Goal: Task Accomplishment & Management: Use online tool/utility

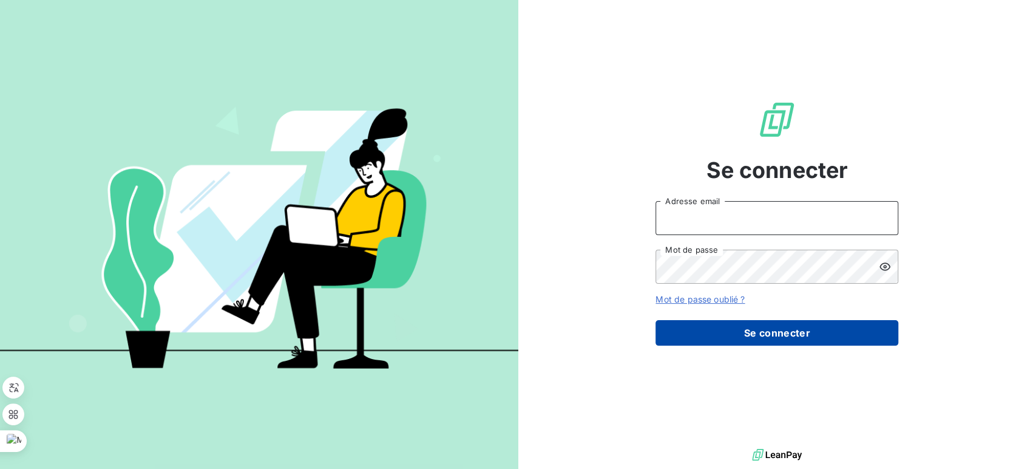
type input "[EMAIL_ADDRESS][DOMAIN_NAME]"
click at [826, 336] on button "Se connecter" at bounding box center [777, 333] width 243 height 26
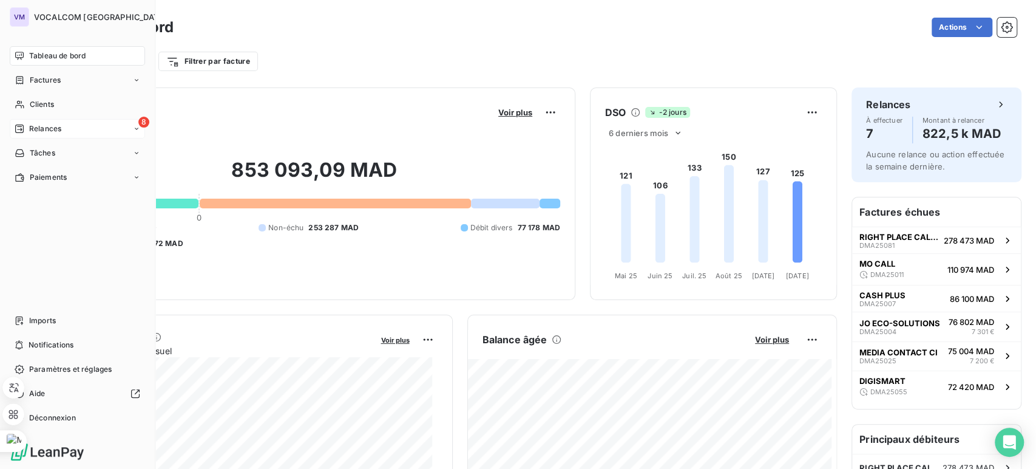
click at [32, 128] on span "Relances" at bounding box center [45, 128] width 32 height 11
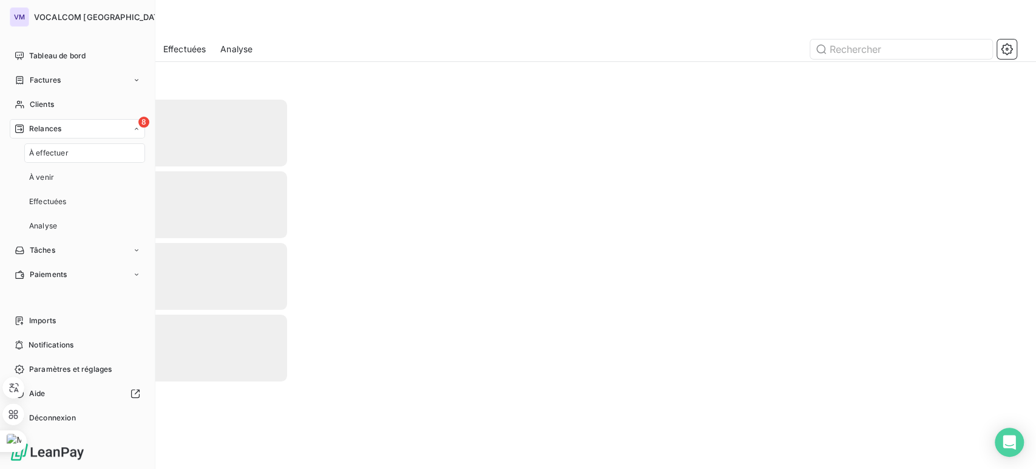
click at [90, 124] on div "8 Relances" at bounding box center [77, 128] width 135 height 19
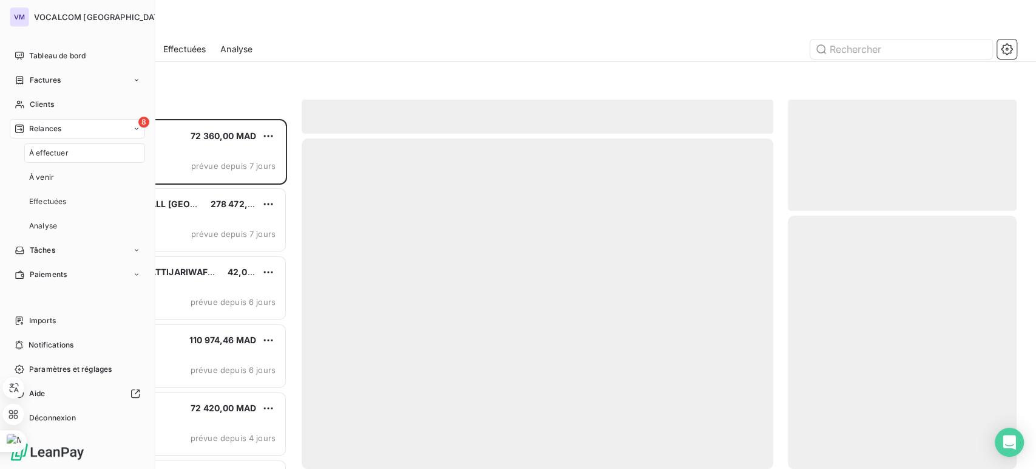
scroll to position [339, 219]
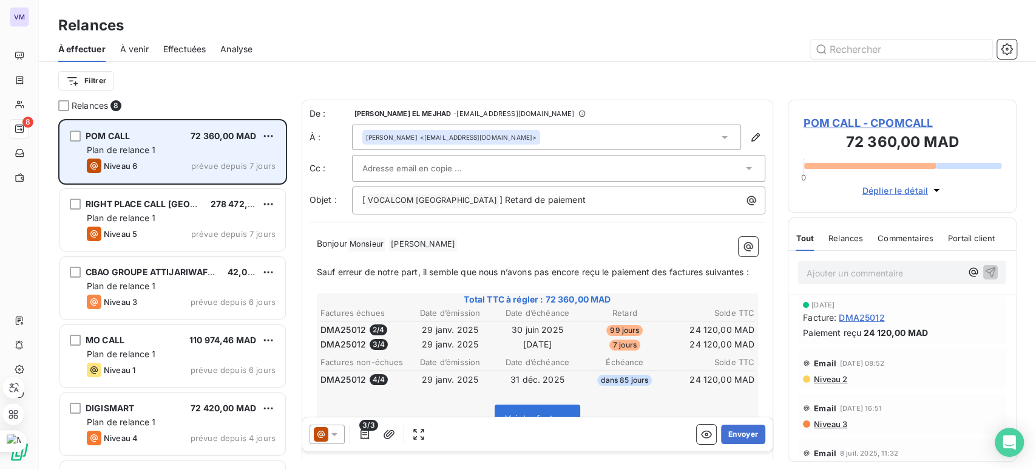
click at [191, 134] on span "72 360,00 MAD" at bounding box center [224, 136] width 66 height 10
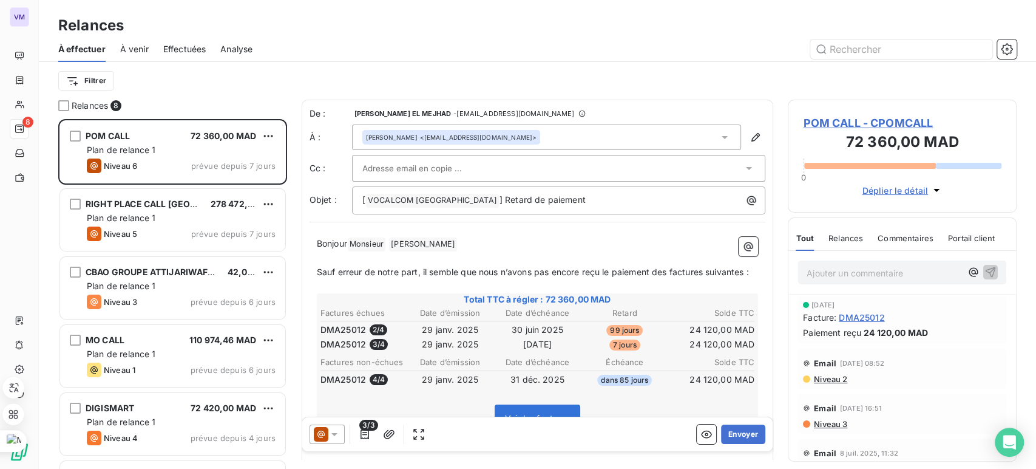
click at [545, 158] on div at bounding box center [559, 168] width 414 height 27
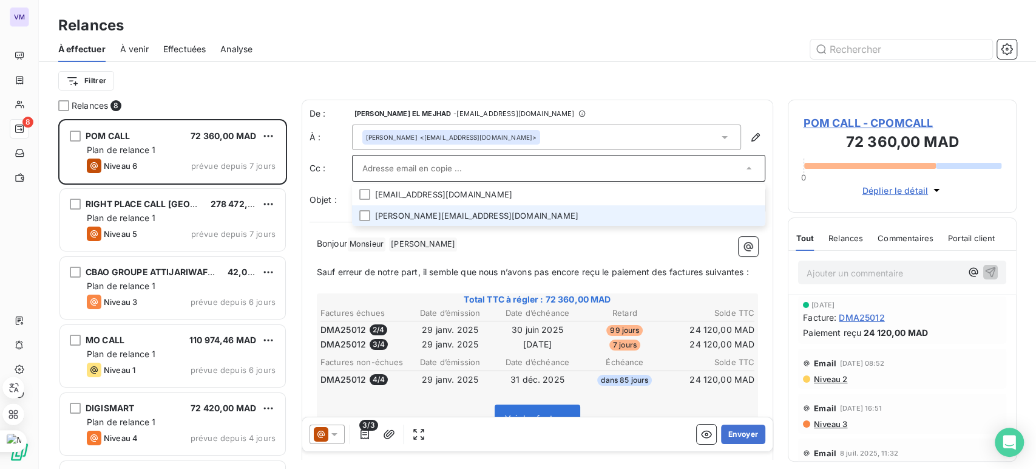
click at [444, 208] on li "[PERSON_NAME][EMAIL_ADDRESS][DOMAIN_NAME]" at bounding box center [559, 215] width 414 height 21
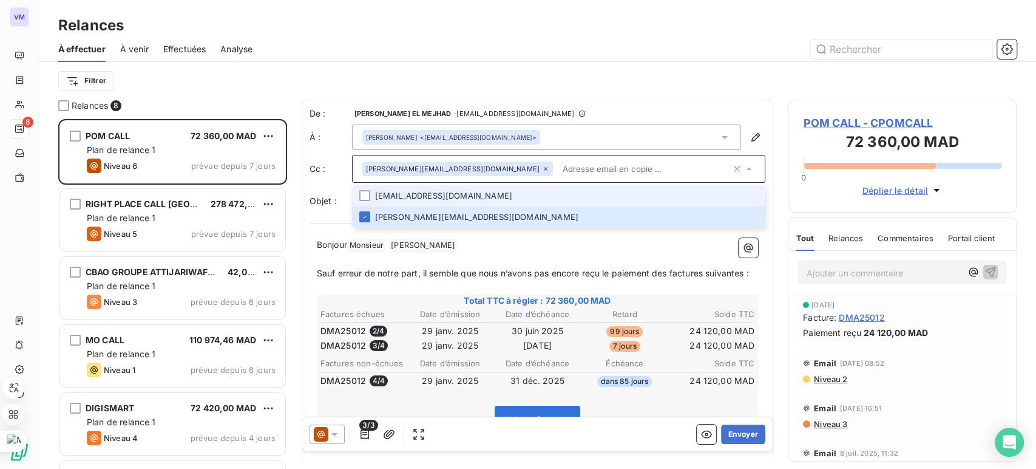
click at [456, 196] on li "[EMAIL_ADDRESS][DOMAIN_NAME]" at bounding box center [559, 195] width 414 height 21
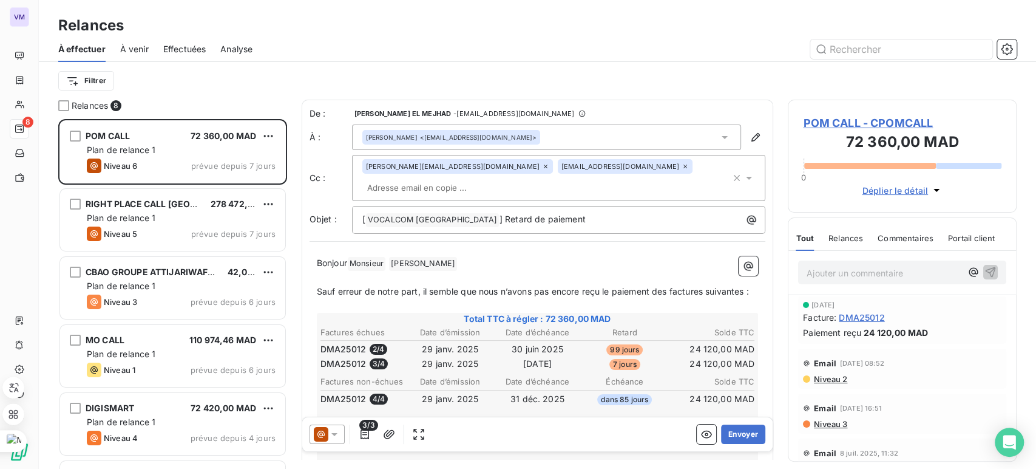
click at [704, 39] on div at bounding box center [642, 48] width 750 height 19
click at [444, 213] on span "VOCALCOM MAROC ﻿" at bounding box center [432, 220] width 133 height 14
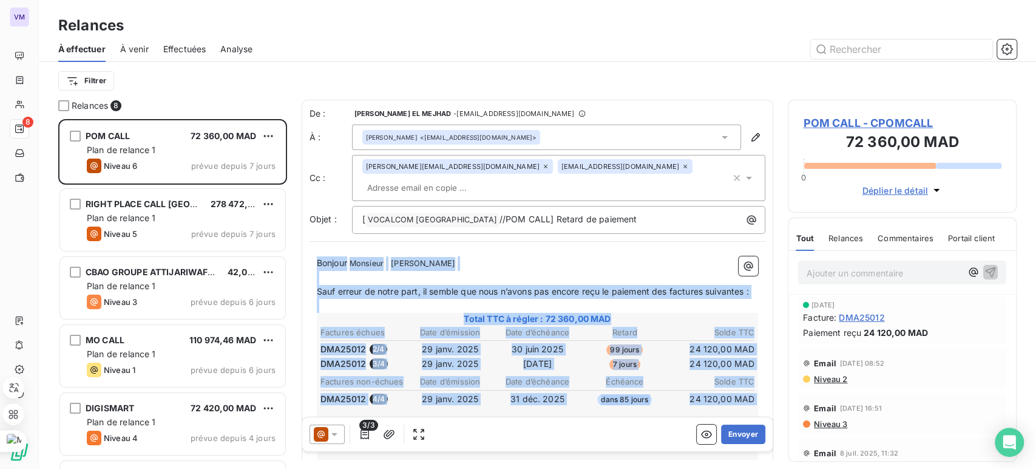
drag, startPoint x: 774, startPoint y: 189, endPoint x: 777, endPoint y: 256, distance: 67.5
click at [777, 256] on div "Relances 8 POM CALL 72 360,00 MAD Plan de relance 1 Niveau 6 prévue depuis 7 jo…" at bounding box center [538, 284] width 998 height 369
click at [672, 249] on div "Bonjour Monsieur ﻿ [PERSON_NAME] ﻿ ﻿ ﻿ Sauf erreur de notre part, il semble que…" at bounding box center [538, 416] width 457 height 334
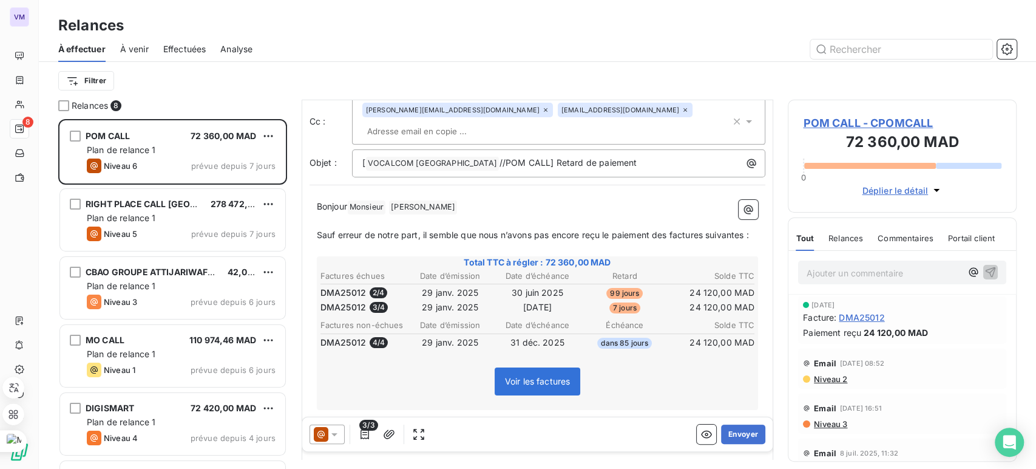
scroll to position [56, 0]
click at [742, 434] on button "Envoyer" at bounding box center [743, 433] width 44 height 19
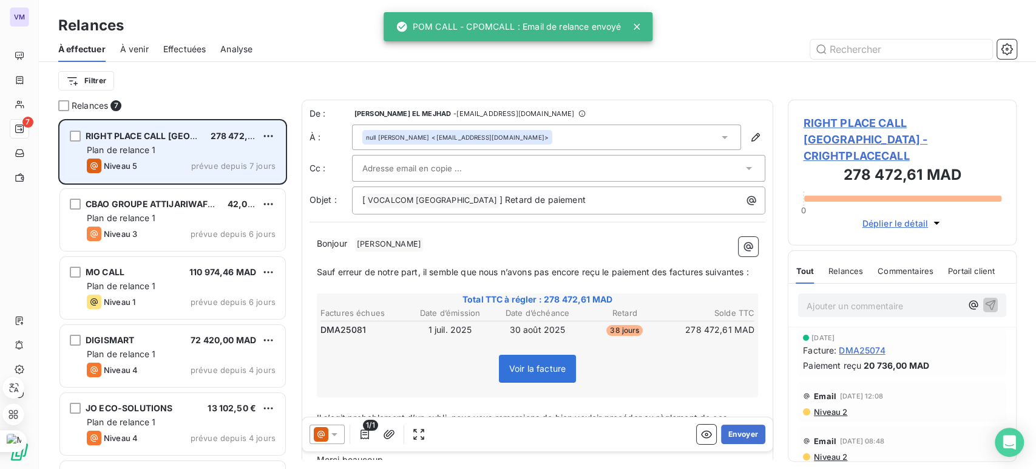
click at [137, 169] on span "Niveau 5" at bounding box center [120, 166] width 33 height 10
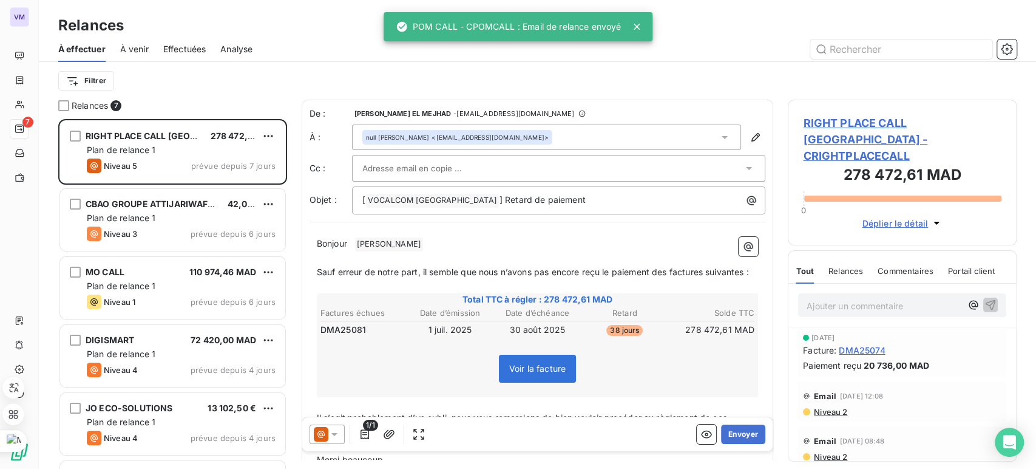
click at [863, 298] on p "Ajouter un commentaire ﻿" at bounding box center [884, 305] width 155 height 15
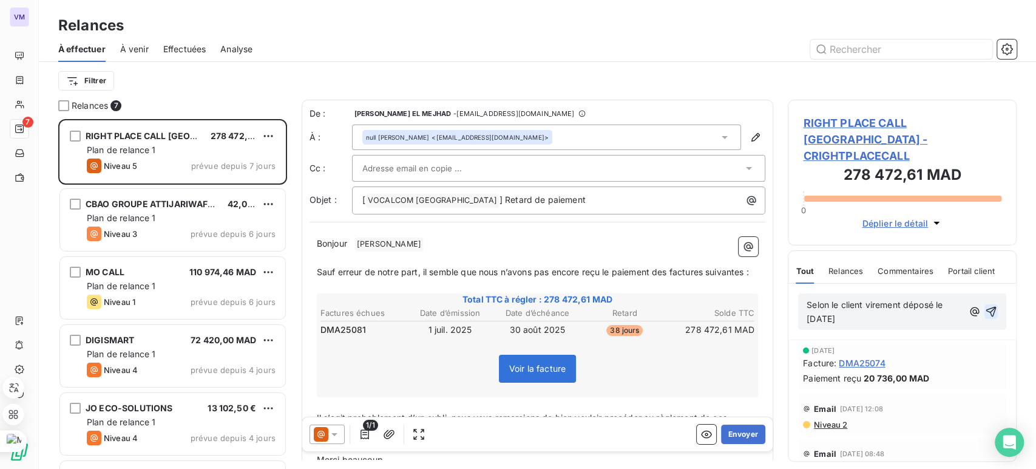
click at [985, 305] on icon "button" at bounding box center [991, 311] width 12 height 12
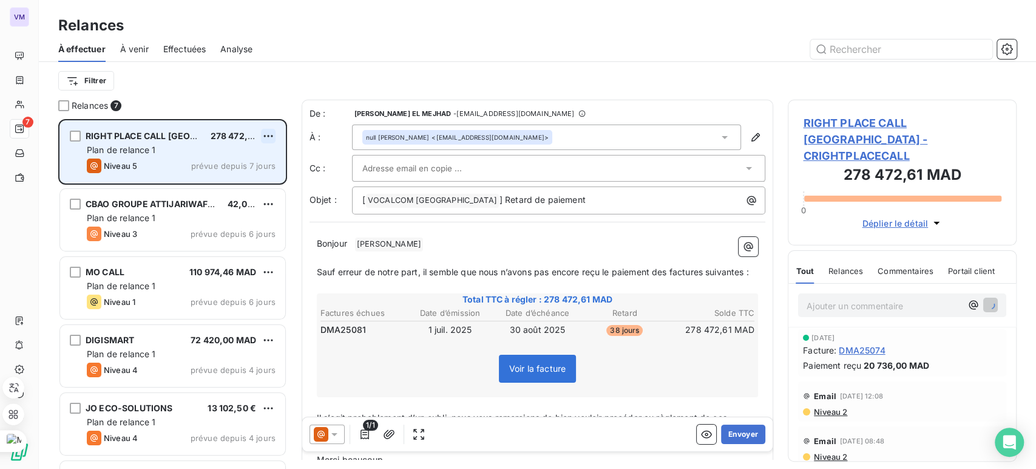
click at [274, 141] on html "VM 7 Relances À effectuer À venir Effectuées Analyse Filtrer Relances 7 RIGHT P…" at bounding box center [518, 234] width 1036 height 469
click at [263, 165] on div "Replanifier cette action" at bounding box center [216, 160] width 109 height 19
select select "9"
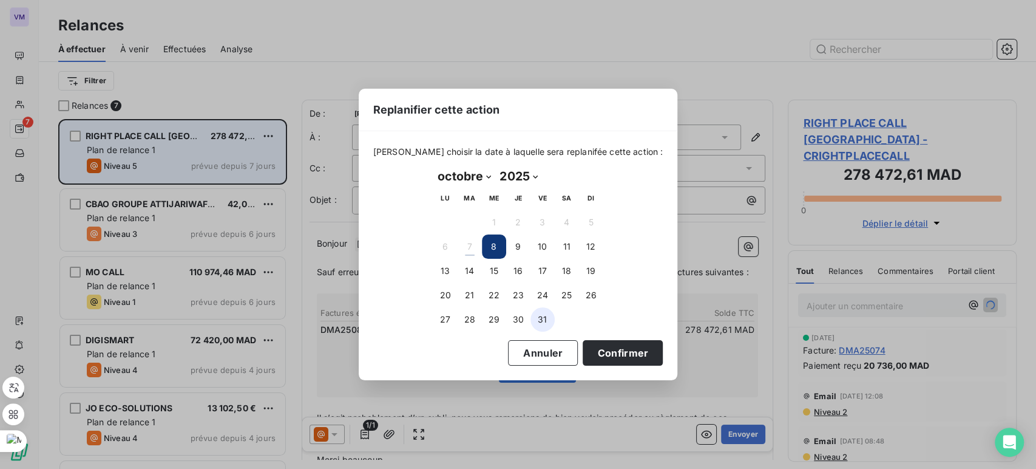
click at [537, 324] on button "31" at bounding box center [543, 319] width 24 height 24
click at [614, 358] on button "Confirmer" at bounding box center [623, 353] width 80 height 26
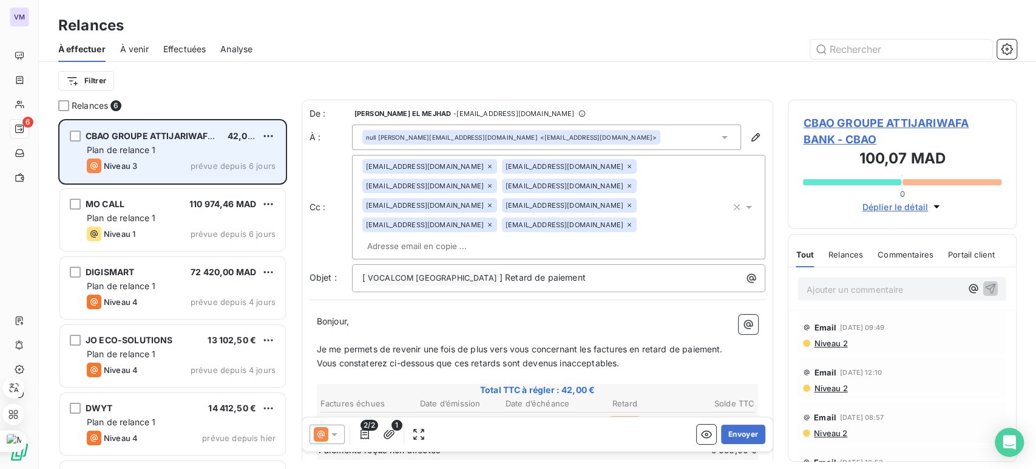
click at [182, 148] on div "Plan de relance 1" at bounding box center [181, 150] width 189 height 12
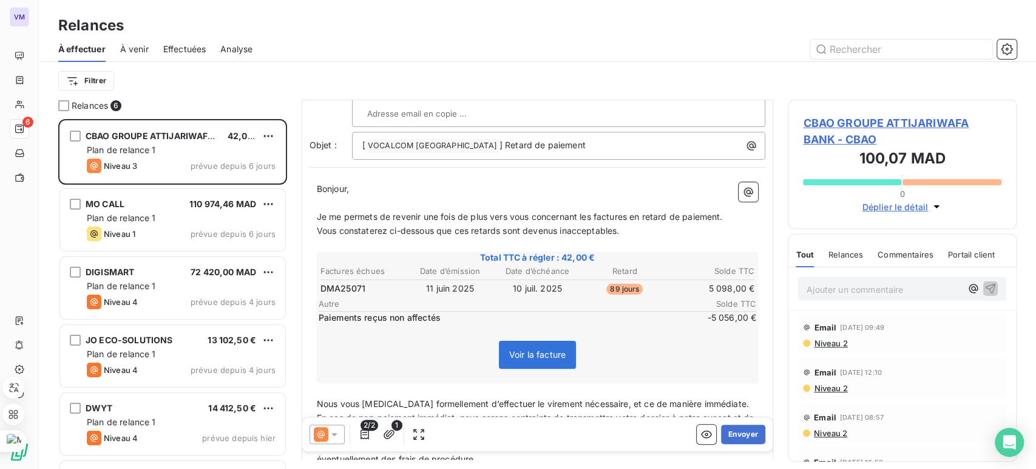
scroll to position [145, 0]
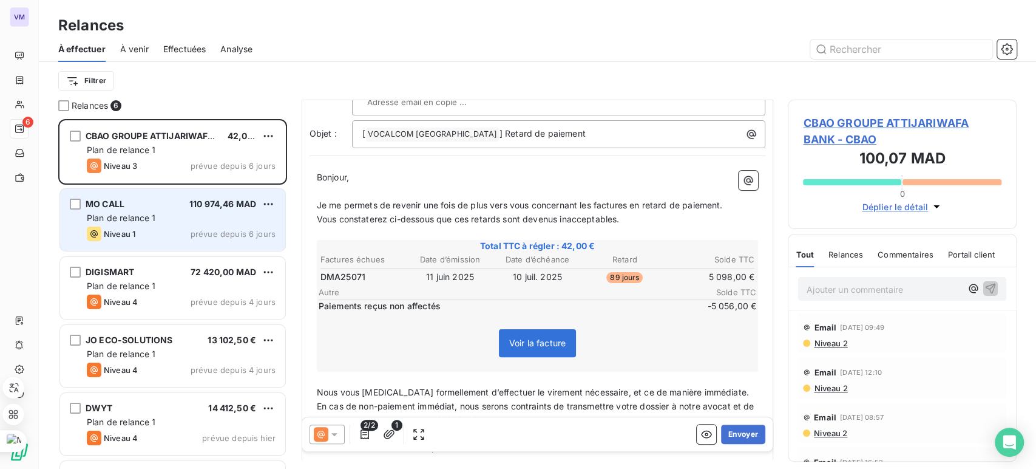
click at [155, 218] on span "Plan de relance 1" at bounding box center [121, 218] width 69 height 10
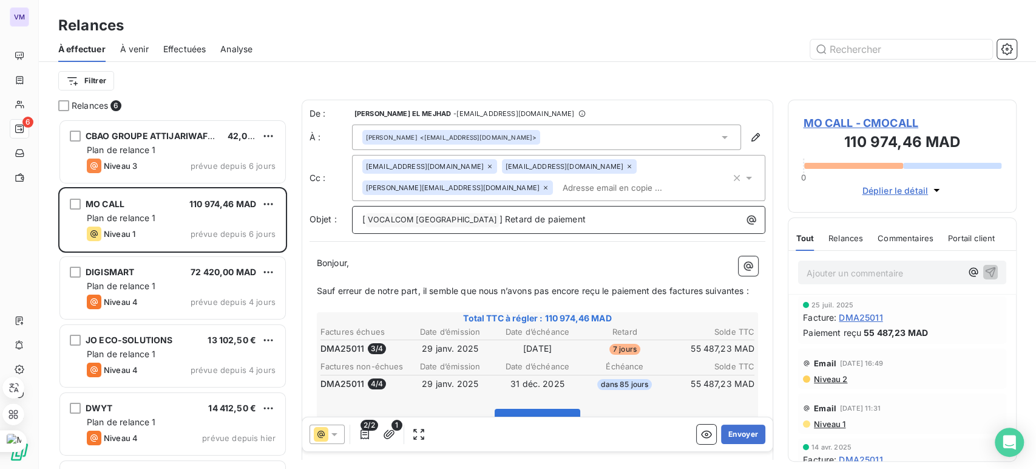
click at [500, 217] on span "] Retard de paiement" at bounding box center [543, 219] width 86 height 10
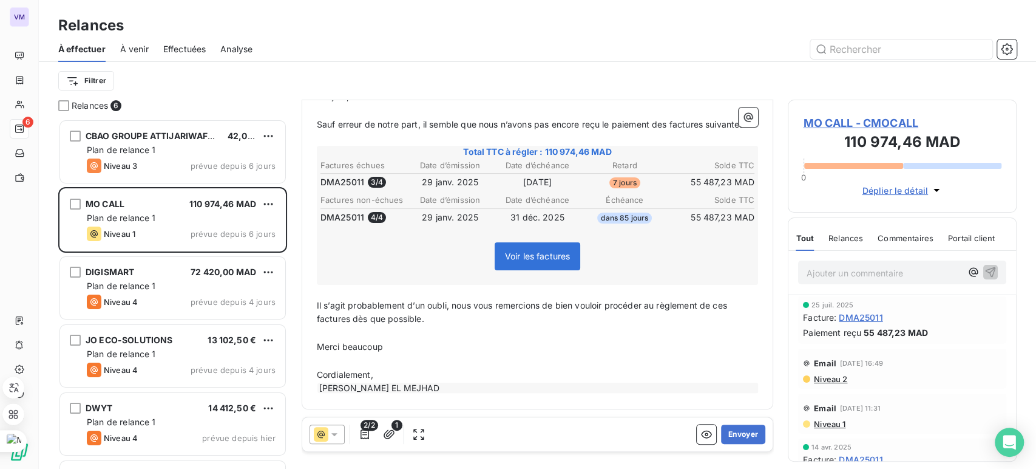
scroll to position [179, 0]
click at [741, 436] on button "Envoyer" at bounding box center [743, 433] width 44 height 19
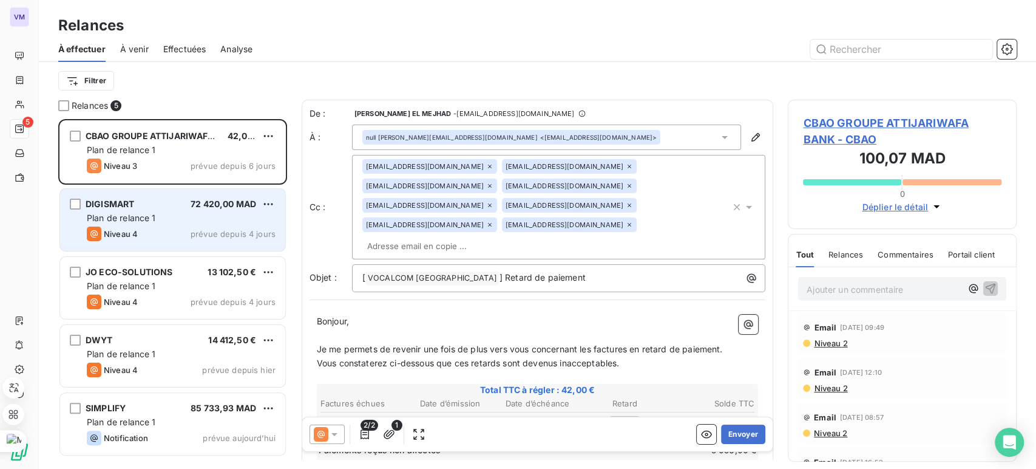
click at [155, 218] on span "Plan de relance 1" at bounding box center [121, 218] width 69 height 10
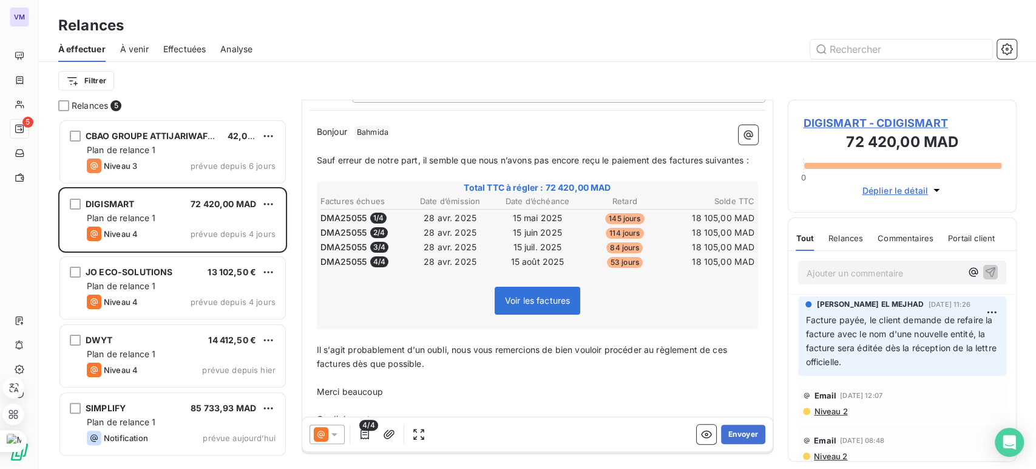
scroll to position [115, 0]
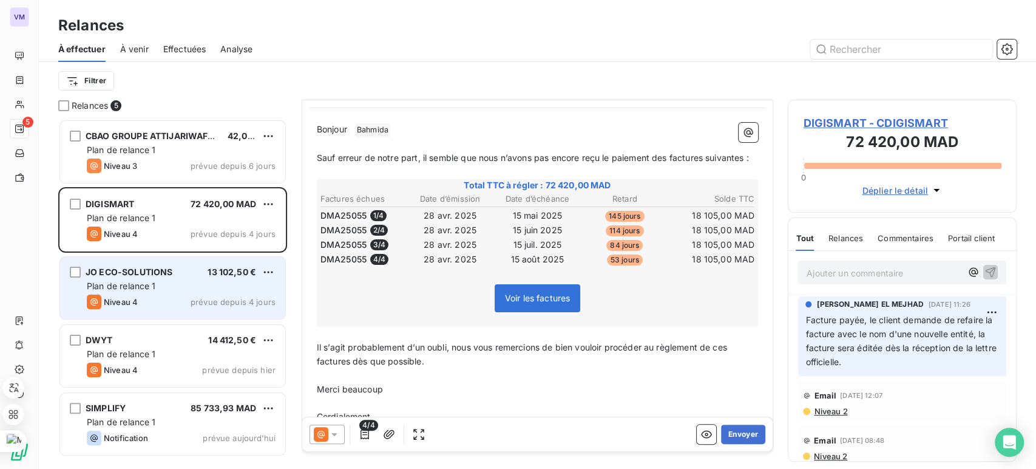
click at [202, 283] on div "Plan de relance 1" at bounding box center [181, 286] width 189 height 12
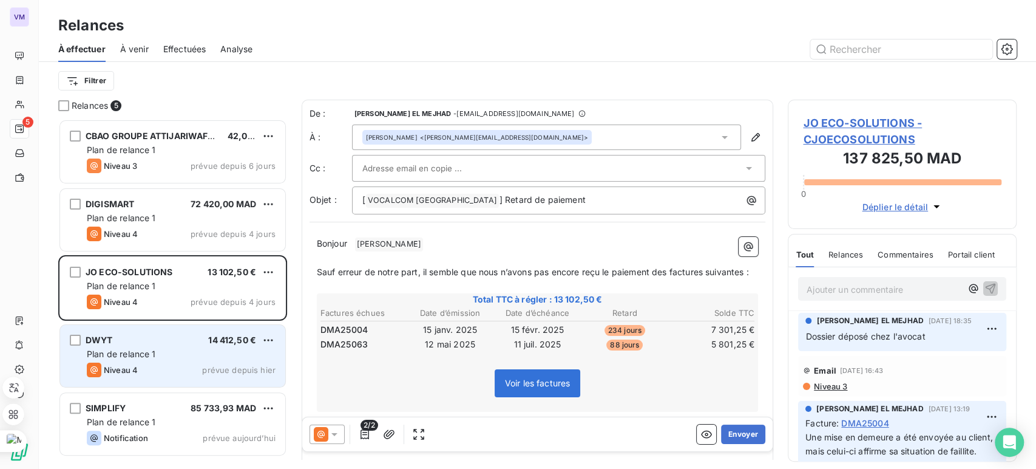
click at [169, 352] on div "Plan de relance 1" at bounding box center [181, 354] width 189 height 12
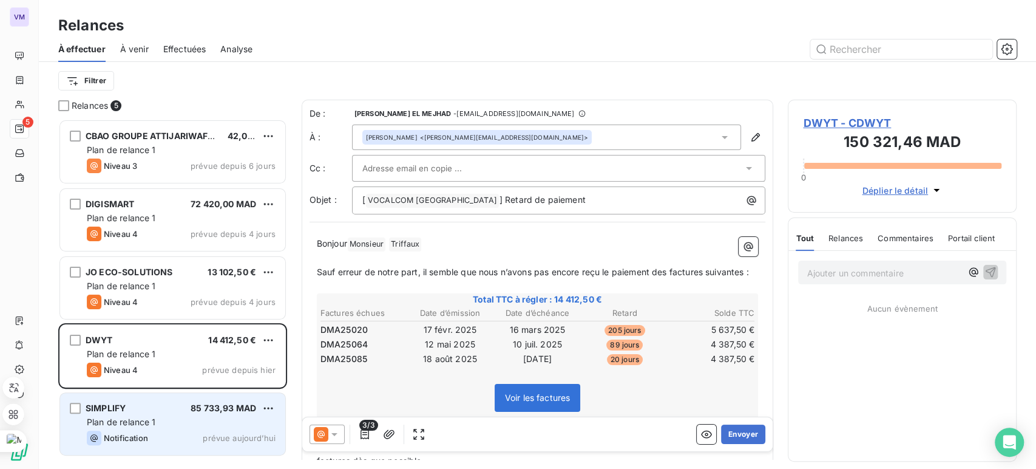
click at [192, 407] on span "85 733,93 MAD" at bounding box center [224, 408] width 66 height 10
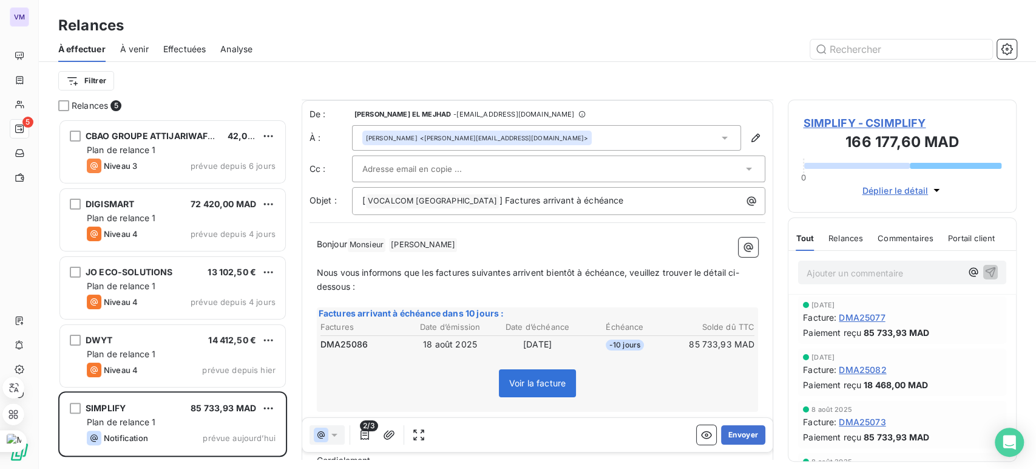
scroll to position [56, 0]
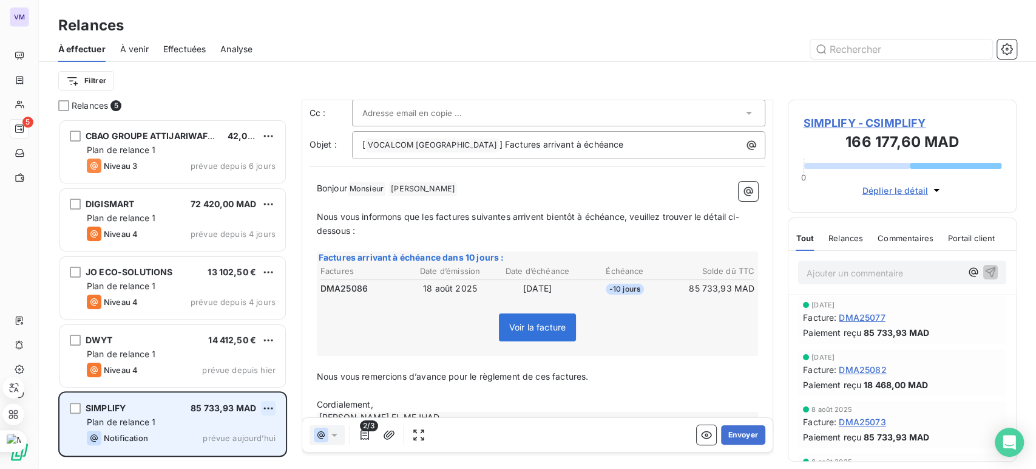
click at [267, 406] on html "VM 5 Relances À effectuer À venir Effectuées Analyse Filtrer Relances 5 CBAO GR…" at bounding box center [518, 234] width 1036 height 469
click at [267, 403] on html "VM 5 Relances À effectuer À venir Effectuées Analyse Filtrer Relances 5 CBAO GR…" at bounding box center [518, 234] width 1036 height 469
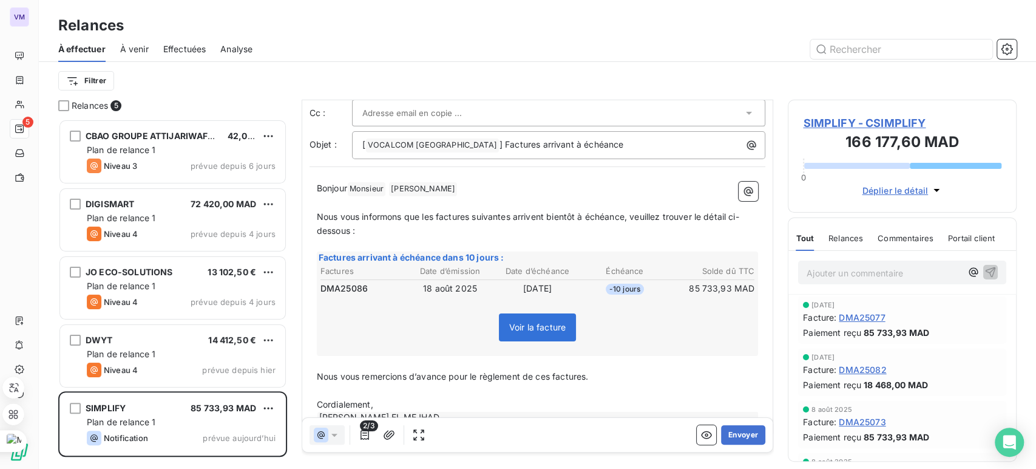
click at [117, 405] on html "VM 5 Relances À effectuer À venir Effectuées Analyse Filtrer Relances 5 CBAO GR…" at bounding box center [518, 234] width 1036 height 469
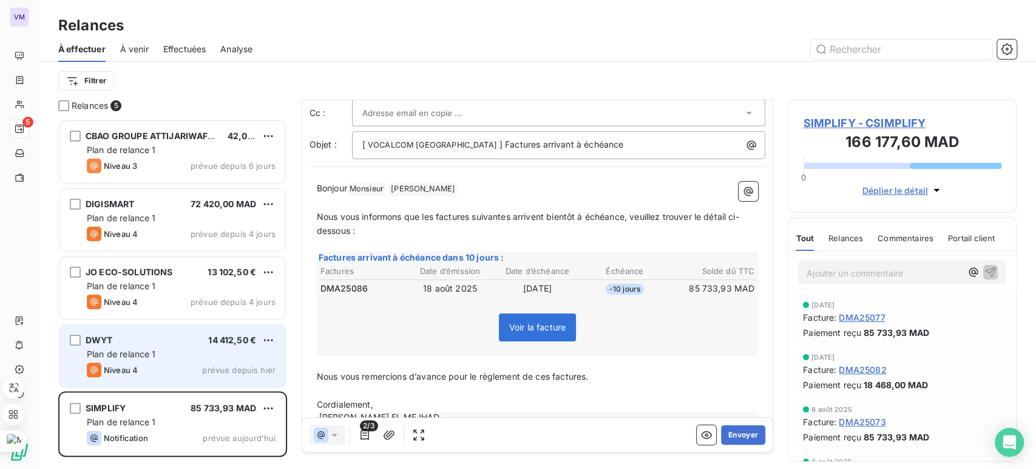
click at [143, 353] on span "Plan de relance 1" at bounding box center [121, 354] width 69 height 10
